Goal: Task Accomplishment & Management: Use online tool/utility

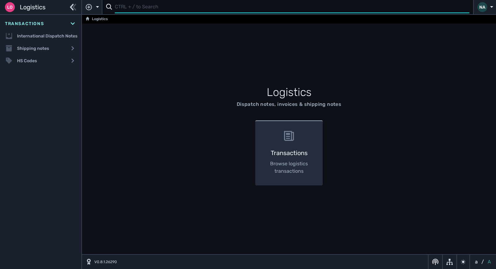
click at [138, 9] on input "text" at bounding box center [292, 7] width 354 height 12
type input "1109020"
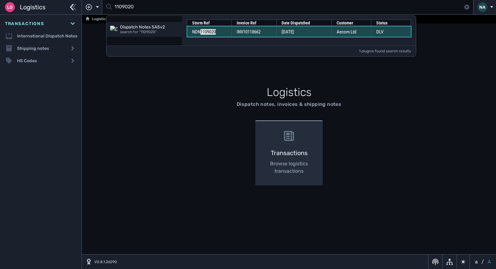
click at [274, 32] on td "INV10118662" at bounding box center [253, 31] width 45 height 11
click at [323, 32] on td "[DATE]" at bounding box center [303, 31] width 55 height 11
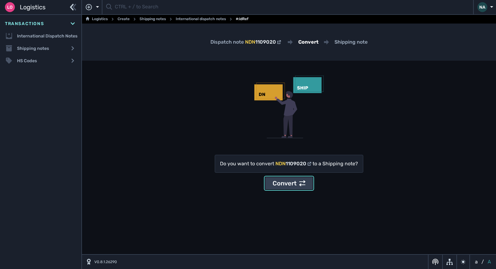
click at [302, 173] on div "Do you want to convert NDN 1109020 to a Shipping note? Convert" at bounding box center [289, 172] width 148 height 35
click at [300, 181] on icon at bounding box center [302, 183] width 6 height 6
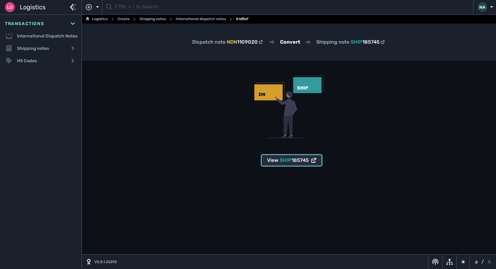
click at [297, 161] on span "185745" at bounding box center [299, 160] width 17 height 6
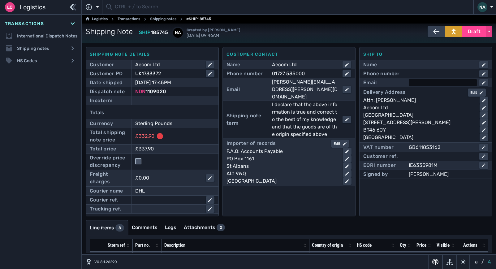
click at [425, 85] on div at bounding box center [442, 82] width 68 height 7
paste input "alison.weatherup@aecom.com"
type input "alison.weatherup@aecom.com"
click at [416, 75] on div at bounding box center [442, 73] width 68 height 7
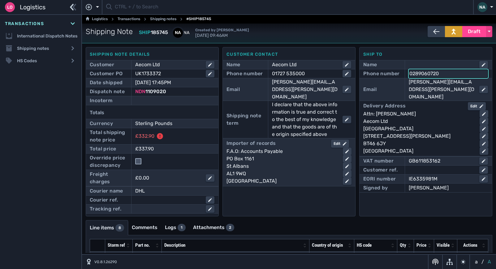
type input "02890607200"
click at [328, 206] on div "Customer contact Name Aecom Ltd Phone number 01727 535000 Email Lauren.dempsey@…" at bounding box center [288, 131] width 133 height 169
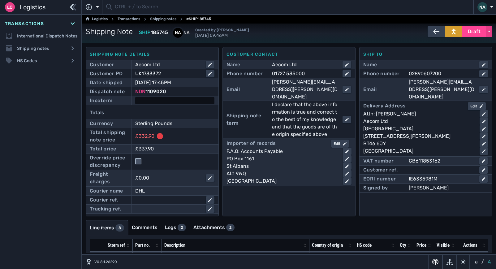
click at [164, 100] on div at bounding box center [174, 100] width 79 height 7
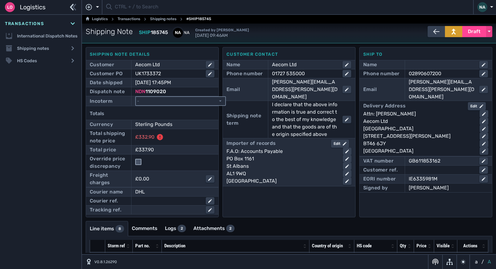
click at [182, 99] on select "- Ex Works - EXW Free Carrier - FCA Carriage Paid To - CPT Carriage Insurance P…" at bounding box center [180, 101] width 89 height 8
select select "[object Object]"
click at [136, 97] on select "- Ex Works - EXW Free Carrier - FCA Carriage Paid To - CPT Carriage Insurance P…" at bounding box center [180, 101] width 89 height 8
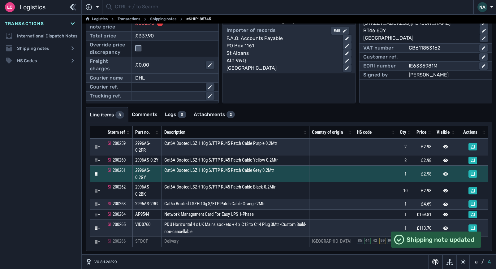
scroll to position [122, 0]
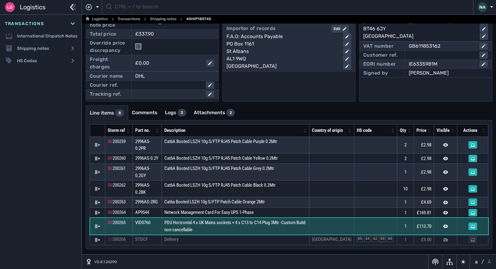
click at [260, 229] on td "PDU Horizontal 4 x UK Mains sockets + 4 x C13 to C14 Plug 3Mtr -Custom Build- n…" at bounding box center [235, 226] width 147 height 17
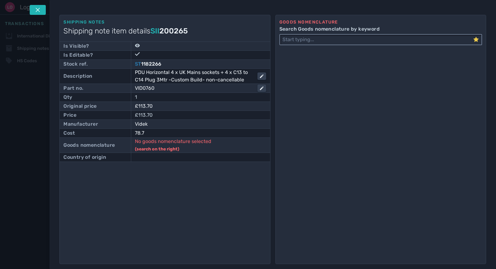
click at [291, 39] on input "Search Goods nomenclature by keyword" at bounding box center [376, 40] width 193 height 10
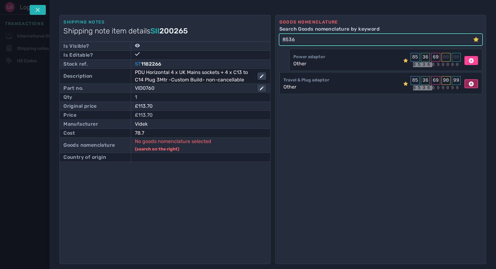
type input "8536"
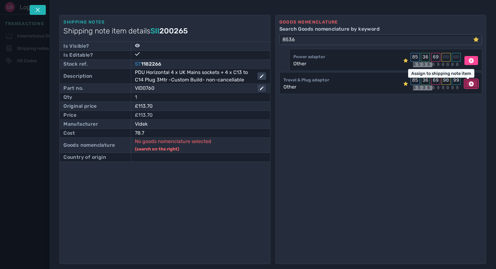
click at [468, 83] on icon at bounding box center [470, 83] width 5 height 5
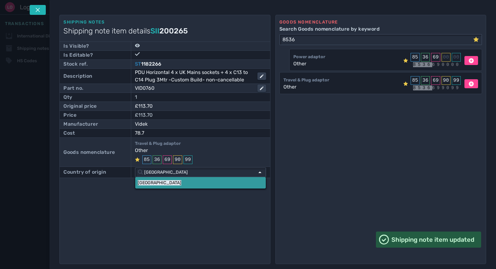
click at [187, 182] on link "China" at bounding box center [200, 182] width 130 height 11
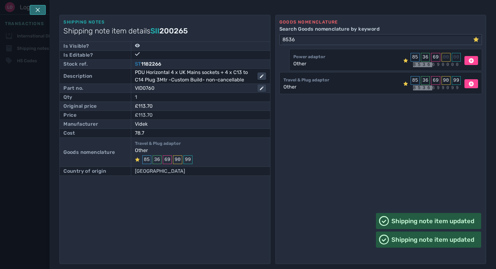
click at [37, 10] on icon at bounding box center [38, 10] width 4 height 4
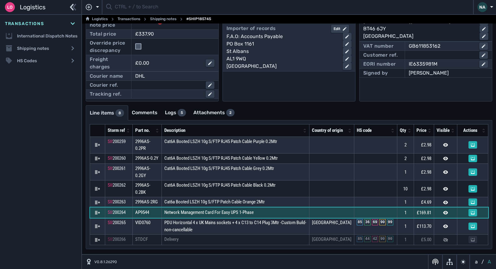
click at [273, 213] on td "Network Management Card For Easy UPS 1-Phase" at bounding box center [235, 212] width 147 height 11
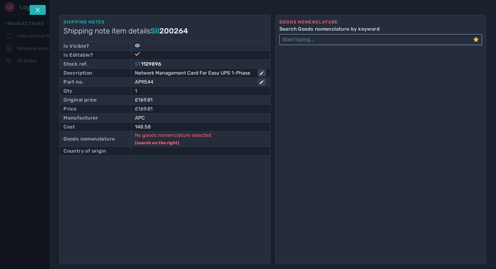
click at [339, 41] on input "Search Goods nomenclature by keyword" at bounding box center [376, 40] width 193 height 10
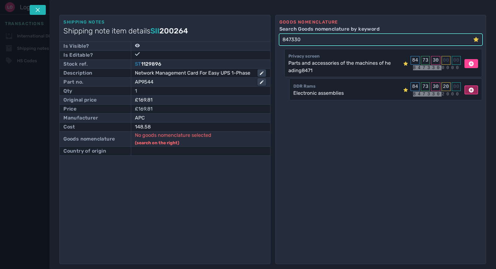
type input "847330"
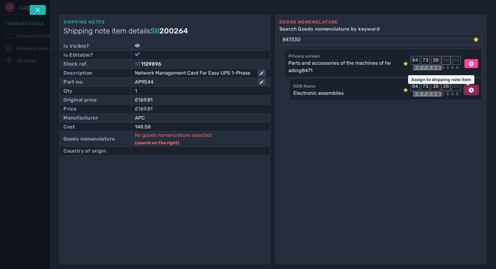
click at [468, 91] on icon at bounding box center [470, 90] width 5 height 5
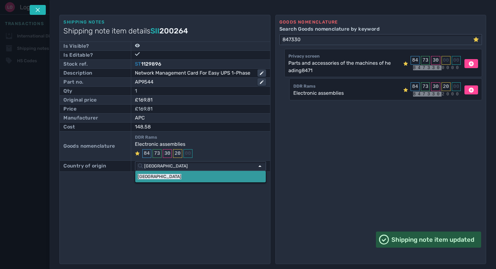
click at [156, 175] on link "China" at bounding box center [200, 176] width 130 height 11
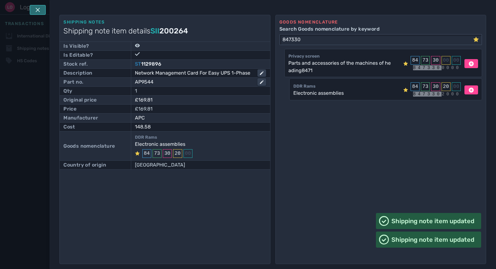
click at [38, 10] on icon at bounding box center [38, 10] width 4 height 4
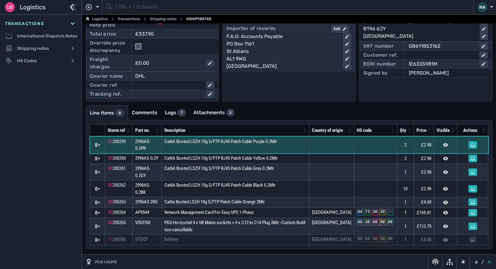
click at [303, 144] on td "Cat6A Booted LSZH 10g S/FTP RJ45 Patch Cable Purple 0.2Mtr" at bounding box center [235, 144] width 147 height 17
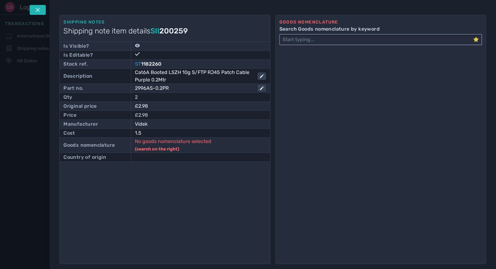
click at [311, 39] on input "Search Goods nomenclature by keyword" at bounding box center [376, 40] width 193 height 10
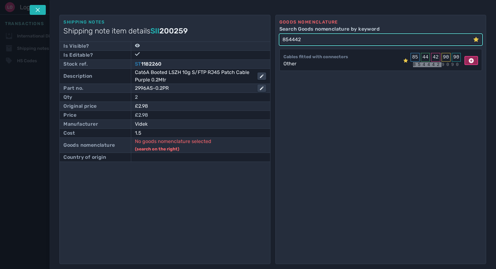
type input "854442"
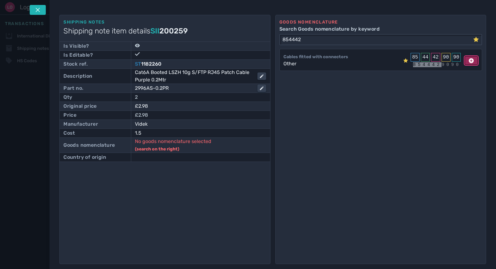
click at [468, 60] on icon at bounding box center [470, 60] width 5 height 5
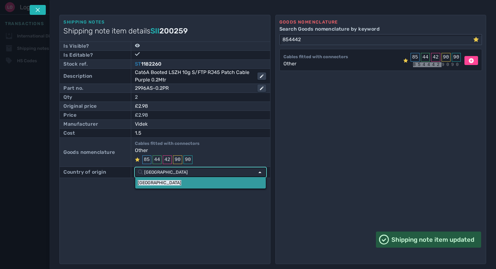
click at [162, 185] on link "China" at bounding box center [200, 182] width 130 height 11
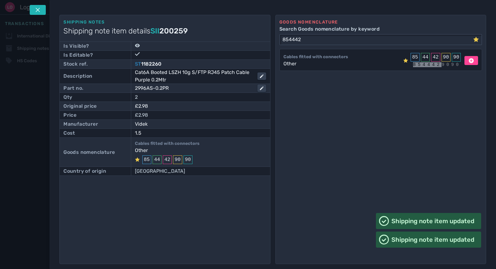
drag, startPoint x: 40, startPoint y: 8, endPoint x: 124, endPoint y: 78, distance: 109.4
click at [40, 9] on icon at bounding box center [37, 9] width 5 height 5
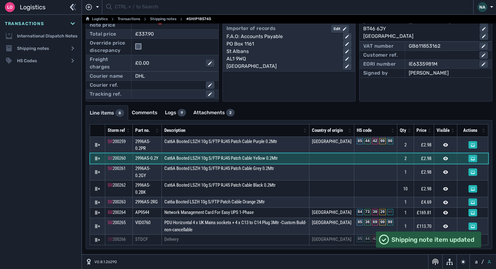
click at [302, 158] on td "Cat6A Booted LSZH 10g S/FTP RJ45 Patch Cable Yellow 0.2Mtr" at bounding box center [235, 158] width 147 height 11
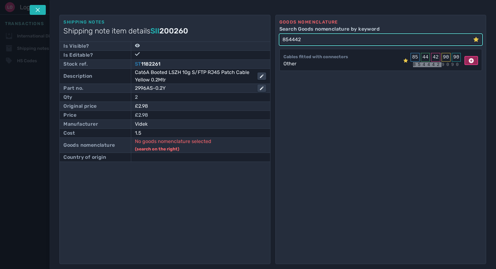
type input "854442"
click at [468, 60] on icon at bounding box center [470, 60] width 5 height 5
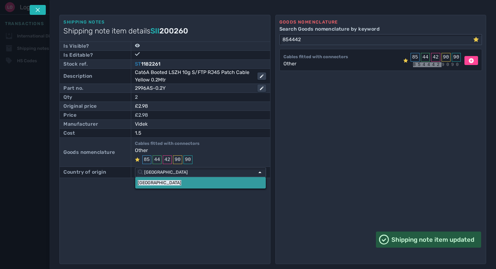
drag, startPoint x: 155, startPoint y: 181, endPoint x: 84, endPoint y: 49, distance: 149.8
click at [155, 179] on link "China" at bounding box center [200, 182] width 130 height 11
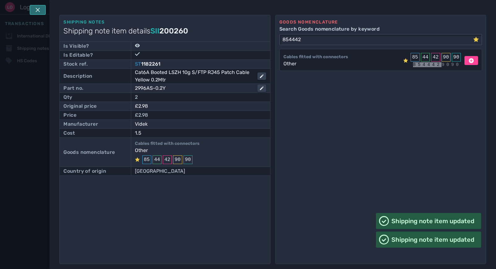
click at [40, 10] on icon at bounding box center [37, 9] width 5 height 5
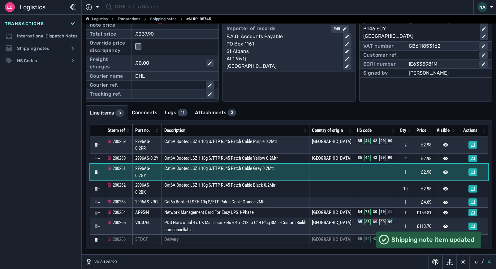
click at [297, 175] on td "Cat6A Booted LSZH 10g S/FTP RJ45 Patch Cable Grey 0.2Mtr" at bounding box center [235, 172] width 147 height 17
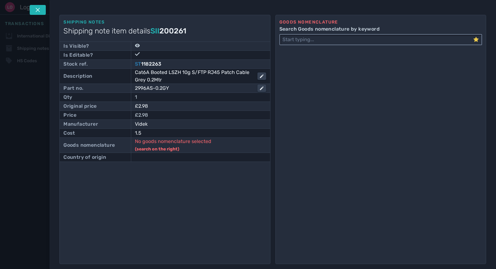
click at [301, 42] on input "Search Goods nomenclature by keyword" at bounding box center [376, 40] width 193 height 10
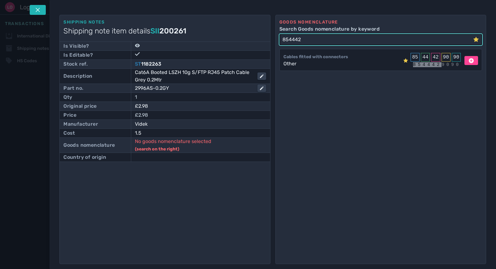
type input "854442"
click at [314, 63] on div "Other" at bounding box center [311, 63] width 57 height 7
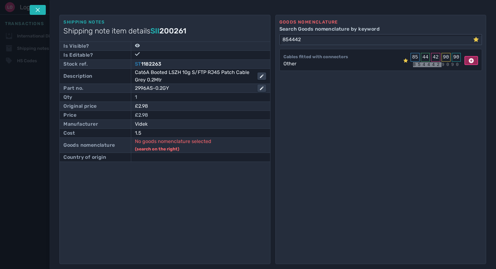
click at [469, 61] on icon at bounding box center [470, 60] width 5 height 5
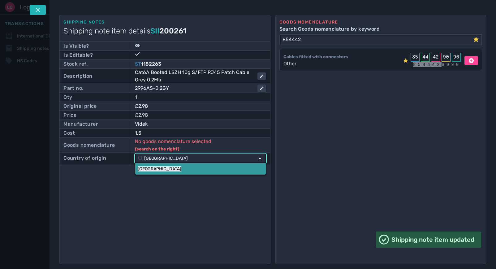
click at [155, 163] on div "China China" at bounding box center [200, 158] width 131 height 10
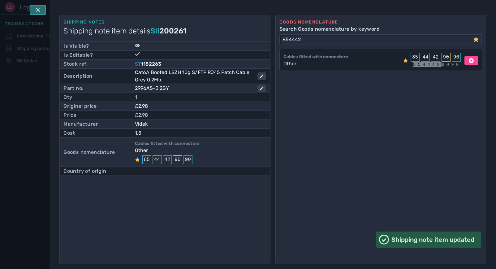
click at [37, 9] on icon at bounding box center [37, 9] width 5 height 5
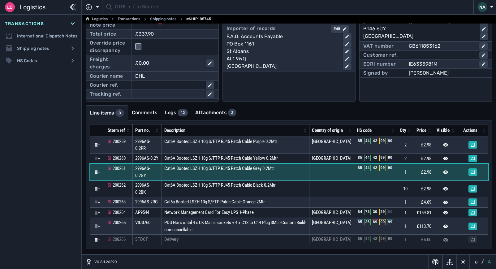
click at [297, 173] on td "Cat6A Booted LSZH 10g S/FTP RJ45 Patch Cable Grey 0.2Mtr" at bounding box center [235, 172] width 147 height 17
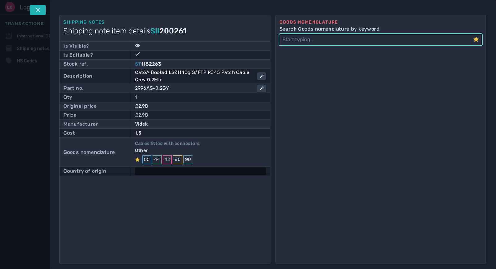
click at [157, 170] on div at bounding box center [200, 170] width 131 height 7
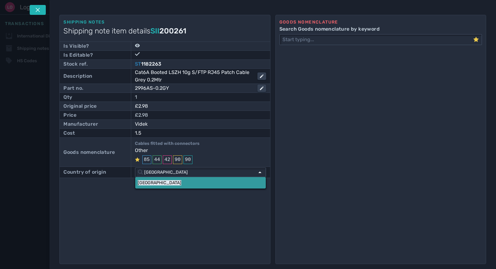
click at [151, 180] on link "China" at bounding box center [200, 182] width 130 height 11
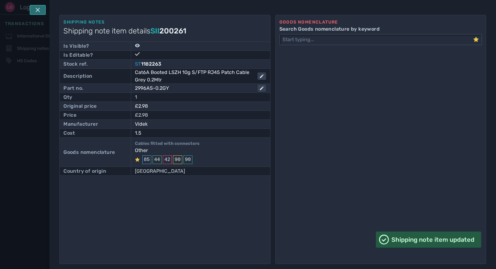
click at [40, 11] on icon at bounding box center [37, 9] width 5 height 5
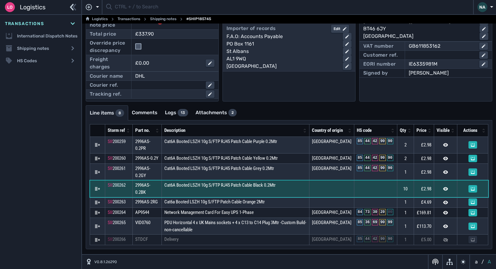
click at [289, 189] on td "Cat6A Booted LSZH 10g S/FTP RJ45 Patch Cable Black 0.2Mtr" at bounding box center [235, 188] width 147 height 17
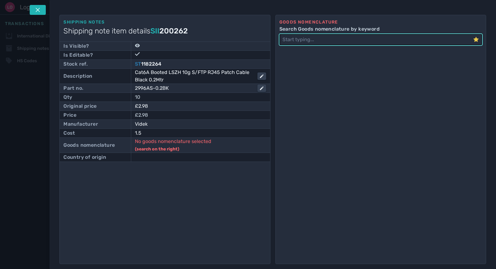
click at [314, 31] on label "Search Goods nomenclature by keyword" at bounding box center [380, 28] width 203 height 7
click at [314, 35] on input "Search Goods nomenclature by keyword" at bounding box center [376, 40] width 193 height 10
click at [310, 38] on input "Search Goods nomenclature by keyword" at bounding box center [376, 40] width 193 height 10
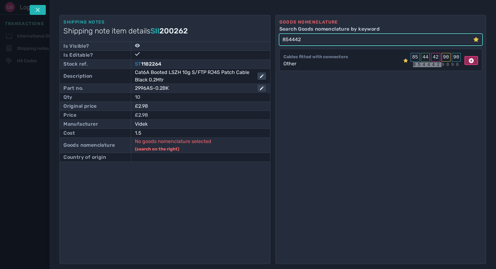
type input "854442"
click at [470, 58] on icon at bounding box center [470, 60] width 5 height 5
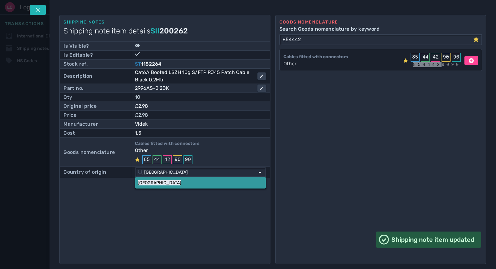
click at [153, 184] on link "China" at bounding box center [200, 182] width 130 height 11
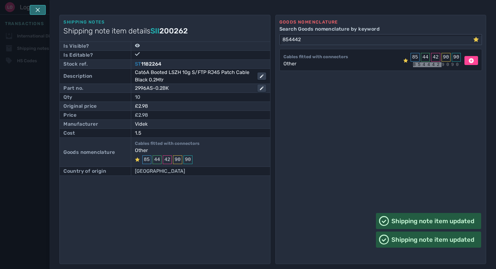
drag, startPoint x: 42, startPoint y: 11, endPoint x: 204, endPoint y: 117, distance: 193.8
click at [42, 11] on button at bounding box center [38, 10] width 16 height 10
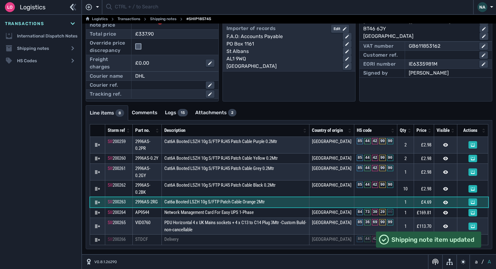
click at [292, 202] on td "Cat6a Booted LSZH 10g S/FTP Patch Cable Orange 2Mtr" at bounding box center [235, 202] width 147 height 11
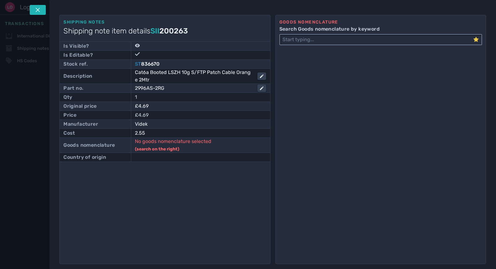
click at [340, 41] on input "Search Goods nomenclature by keyword" at bounding box center [376, 40] width 193 height 10
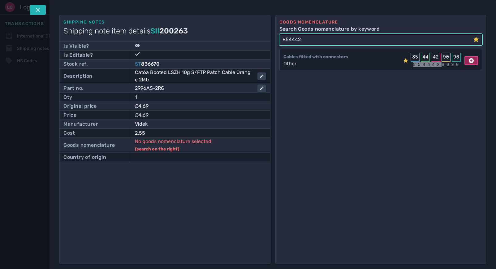
type input "854442"
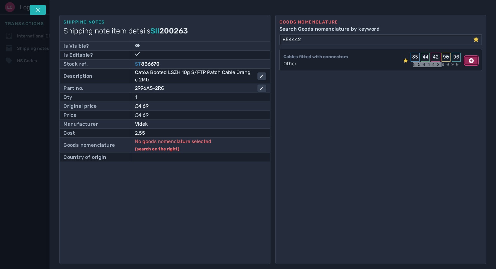
drag, startPoint x: 469, startPoint y: 61, endPoint x: 432, endPoint y: 67, distance: 37.0
click at [468, 61] on icon at bounding box center [470, 60] width 5 height 5
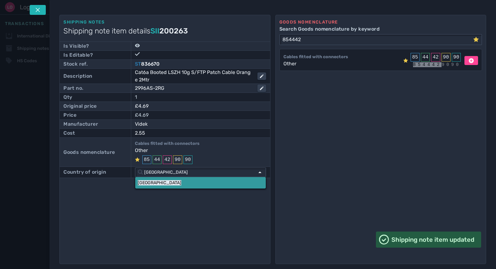
click at [164, 182] on link "China" at bounding box center [200, 182] width 130 height 11
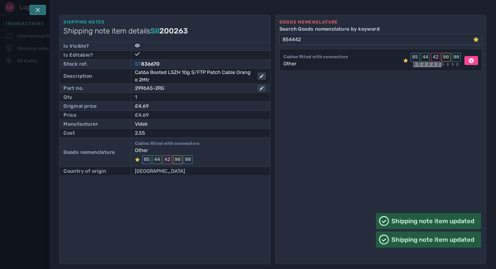
click at [40, 10] on icon at bounding box center [37, 9] width 5 height 5
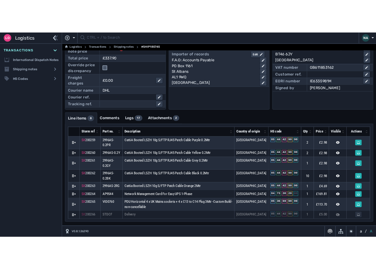
scroll to position [0, 0]
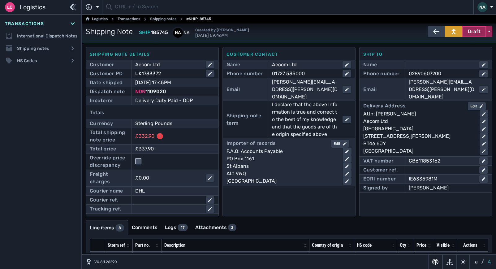
click at [475, 27] on button "Draft" at bounding box center [474, 31] width 24 height 11
click at [443, 45] on div "Dispatched" at bounding box center [462, 44] width 59 height 12
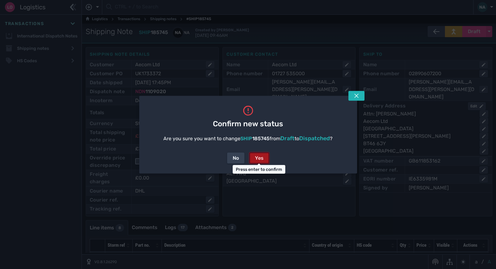
click at [262, 157] on div "Yes" at bounding box center [259, 157] width 9 height 7
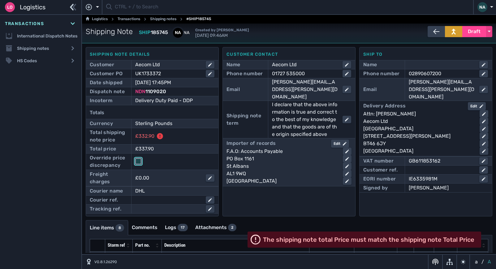
click at [138, 163] on input "checkbox" at bounding box center [138, 161] width 6 height 6
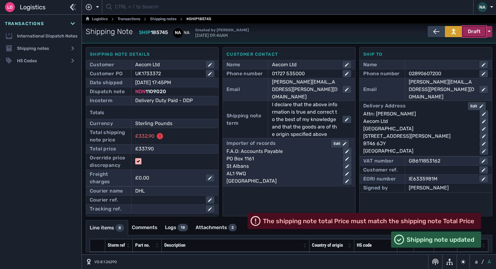
click at [472, 29] on span "Draft" at bounding box center [474, 31] width 13 height 7
click at [450, 44] on div "Dispatched" at bounding box center [462, 44] width 59 height 12
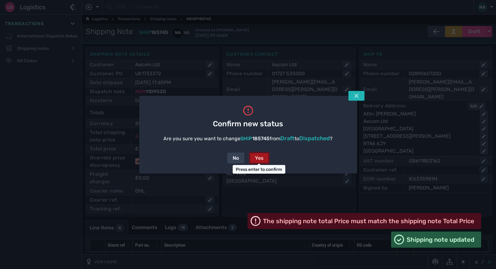
click at [258, 156] on div "Yes" at bounding box center [259, 157] width 9 height 7
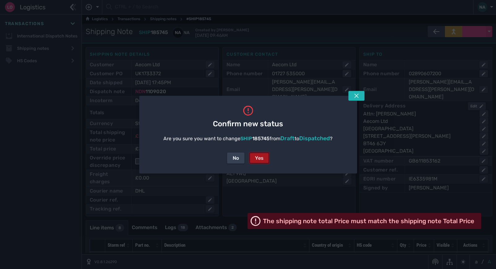
checkbox input "false"
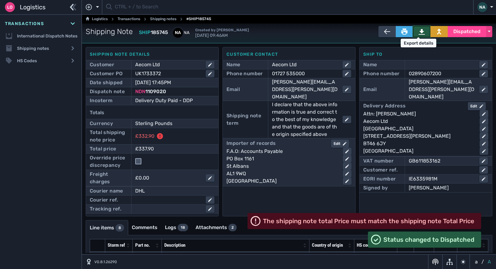
click at [421, 32] on icon at bounding box center [421, 31] width 6 height 6
